Goal: Find specific page/section: Find specific page/section

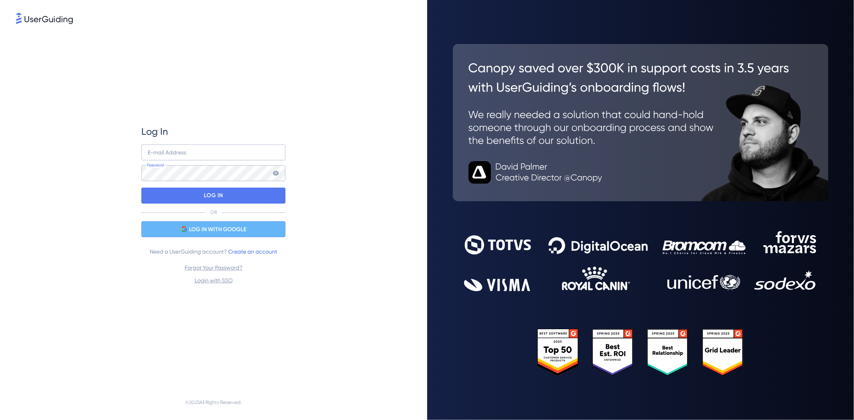
click at [221, 227] on span "LOG IN WITH GOOGLE" at bounding box center [217, 230] width 57 height 10
click at [241, 235] on div "LOG IN WITH GOOGLE" at bounding box center [213, 229] width 144 height 16
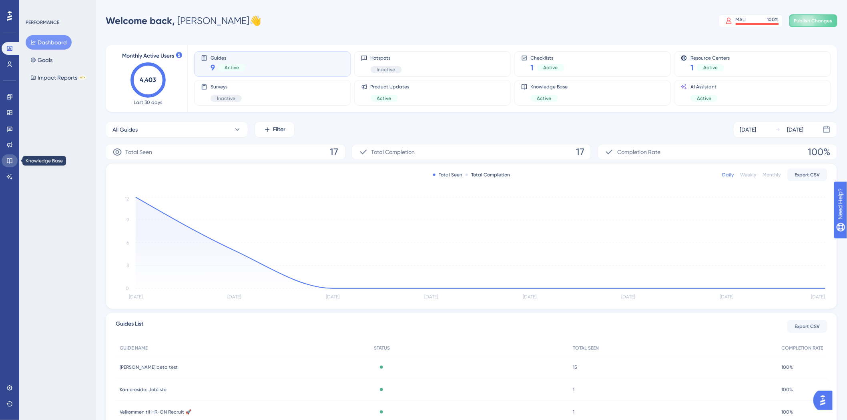
click at [9, 161] on icon at bounding box center [9, 161] width 6 height 6
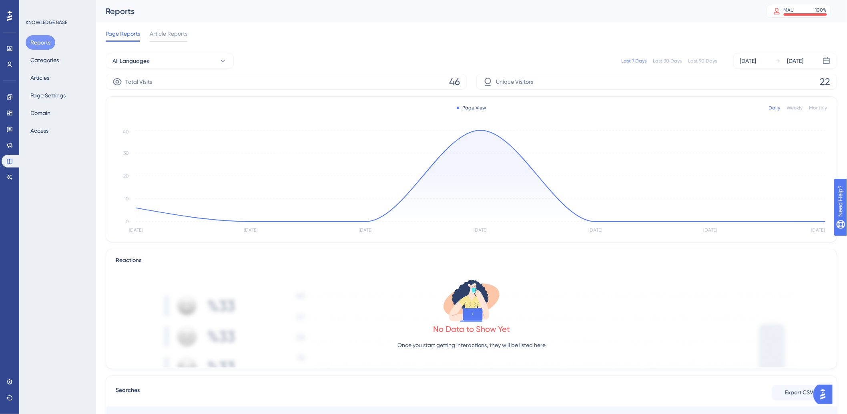
click at [45, 68] on div "Reports Categories Articles Page Settings Domain Access" at bounding box center [58, 86] width 65 height 102
click at [46, 68] on div "Reports Categories Articles Page Settings Domain Access" at bounding box center [58, 86] width 65 height 102
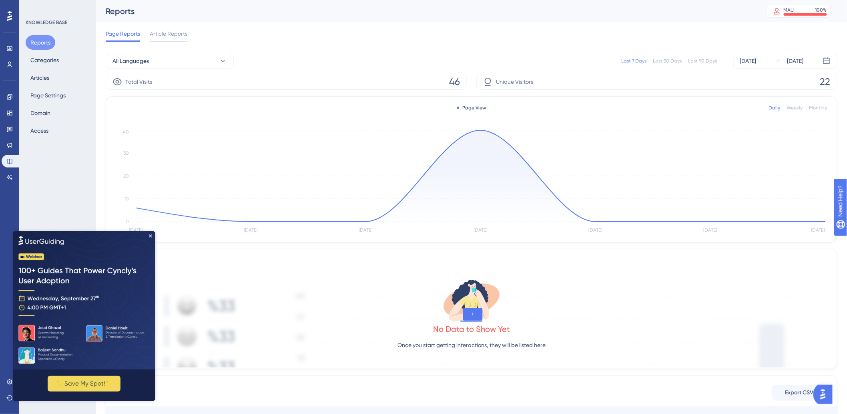
click at [152, 238] on img at bounding box center [83, 300] width 143 height 138
click at [62, 65] on div "Reports Categories Articles Page Settings Domain Access" at bounding box center [58, 86] width 65 height 102
click at [51, 61] on button "Categories" at bounding box center [45, 60] width 38 height 14
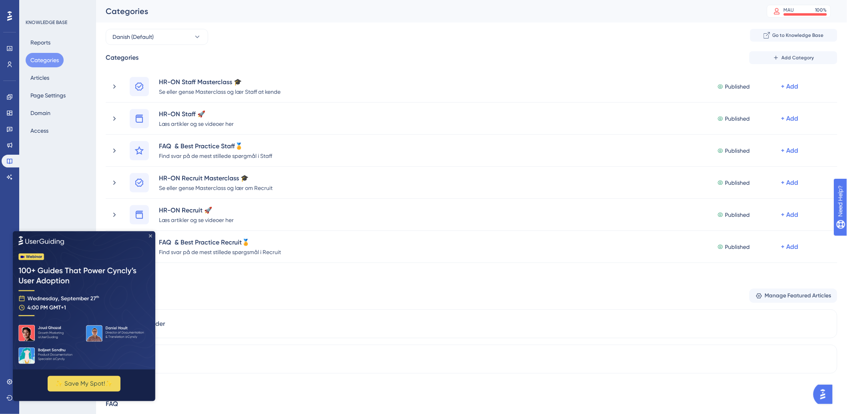
click at [150, 235] on icon "Close Preview" at bounding box center [150, 235] width 3 height 3
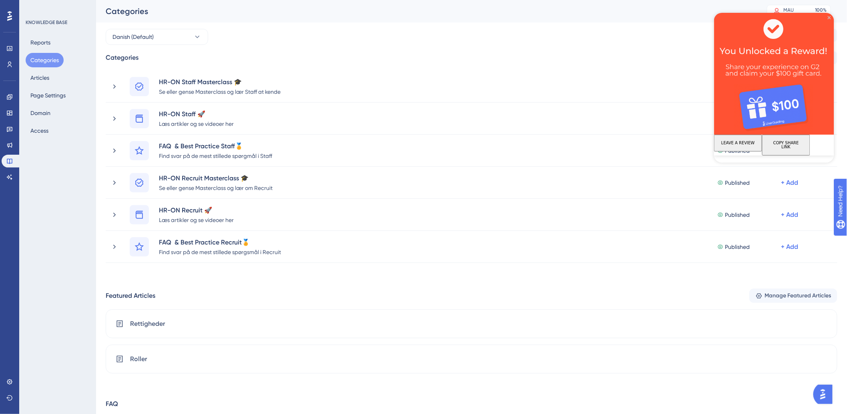
click at [829, 17] on icon "Close Preview" at bounding box center [829, 17] width 3 height 3
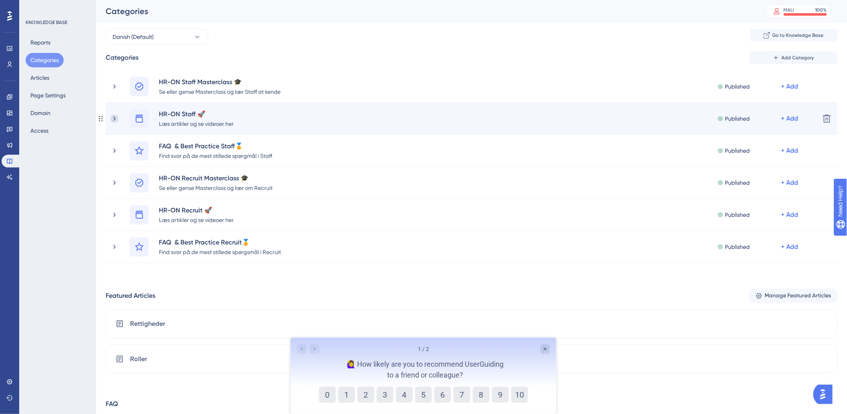
click at [114, 115] on icon at bounding box center [115, 119] width 8 height 8
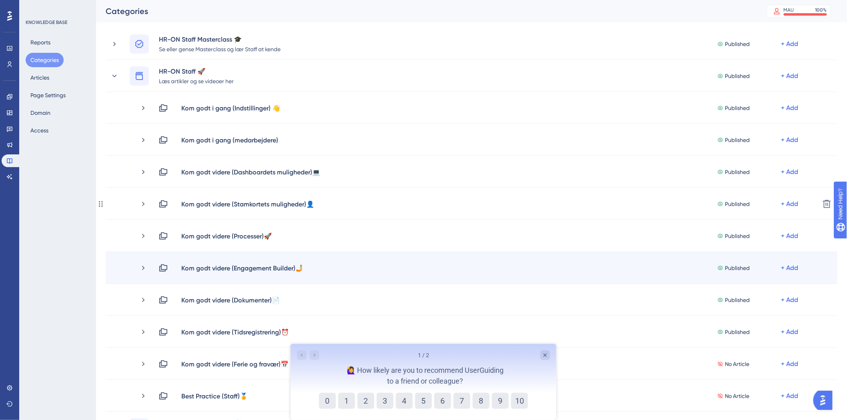
scroll to position [133, 0]
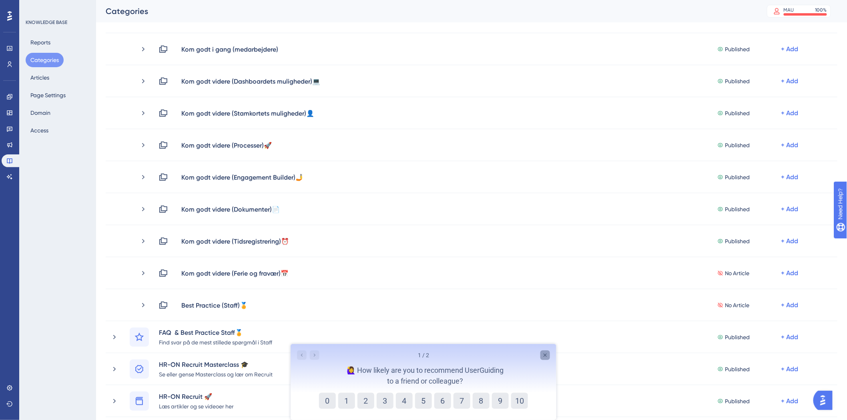
click at [547, 355] on icon "Close survey" at bounding box center [545, 355] width 6 height 6
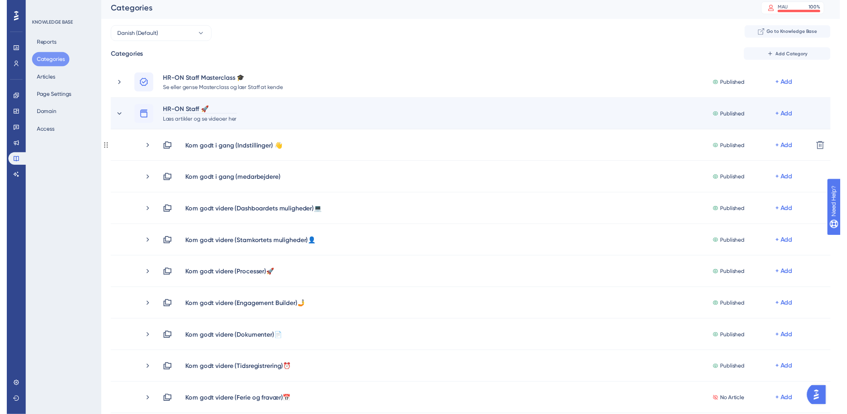
scroll to position [0, 0]
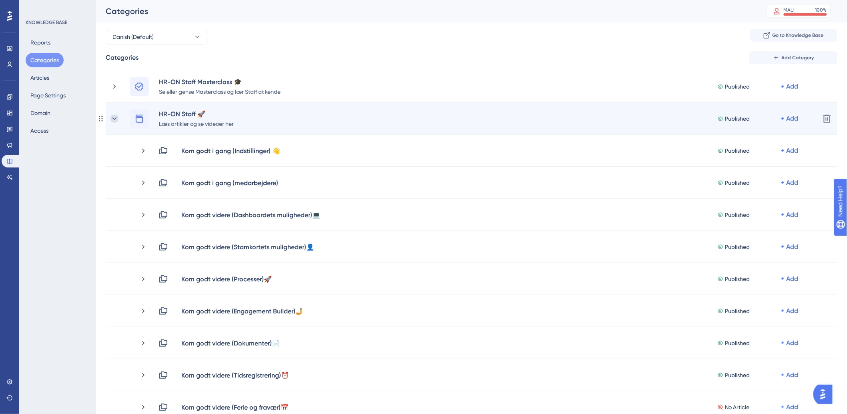
click at [114, 115] on icon at bounding box center [115, 119] width 8 height 8
